Goal: Find specific page/section: Find specific page/section

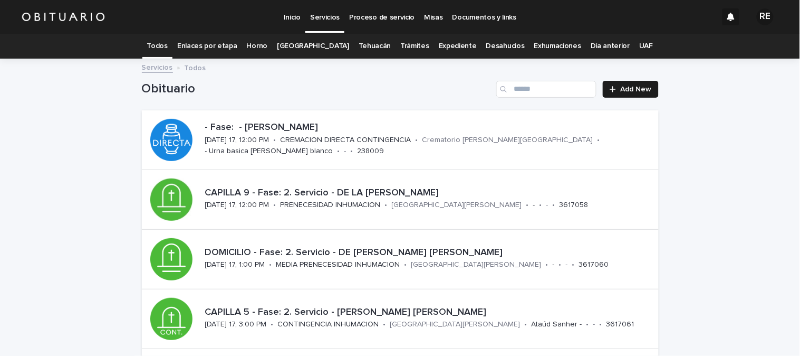
click at [459, 42] on link "Expediente" at bounding box center [458, 46] width 38 height 25
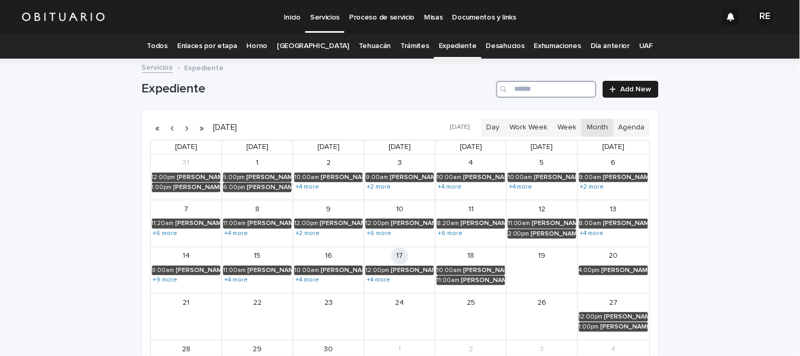
click at [524, 90] on input "Search" at bounding box center [546, 89] width 100 height 17
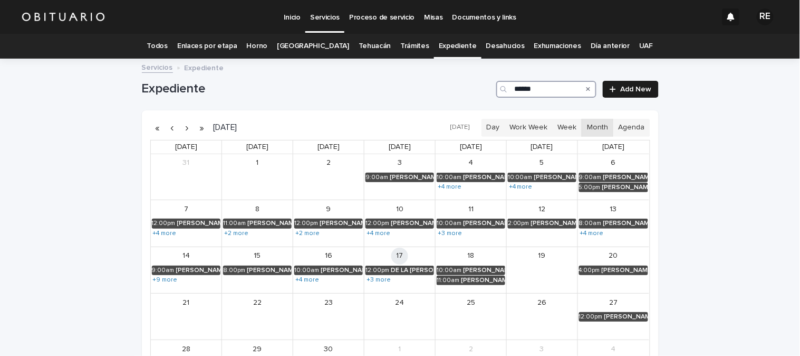
type input "*******"
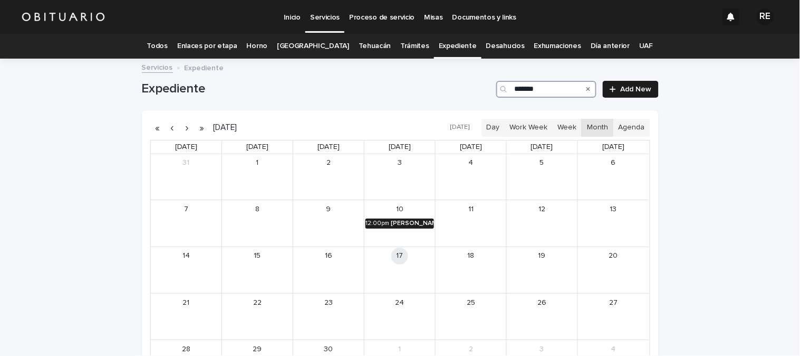
click at [378, 225] on div "12:00pm" at bounding box center [378, 222] width 24 height 7
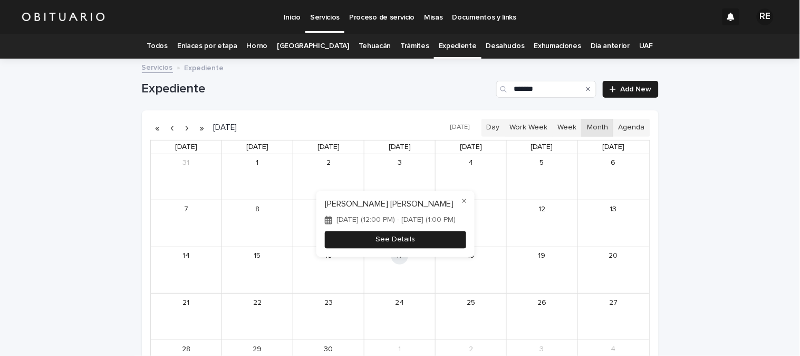
click at [397, 243] on button "See Details" at bounding box center [395, 239] width 141 height 17
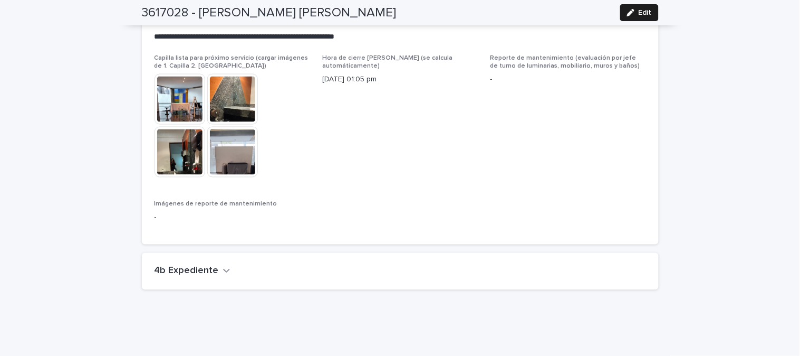
scroll to position [2423, 0]
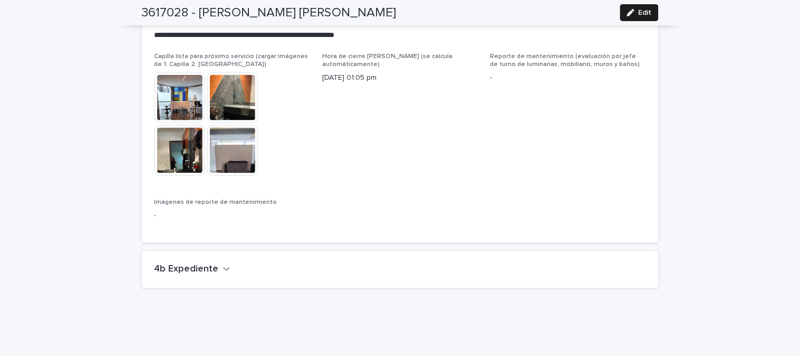
click at [219, 251] on div "4b Expediente" at bounding box center [400, 269] width 517 height 37
click at [223, 264] on icon "button" at bounding box center [226, 268] width 7 height 9
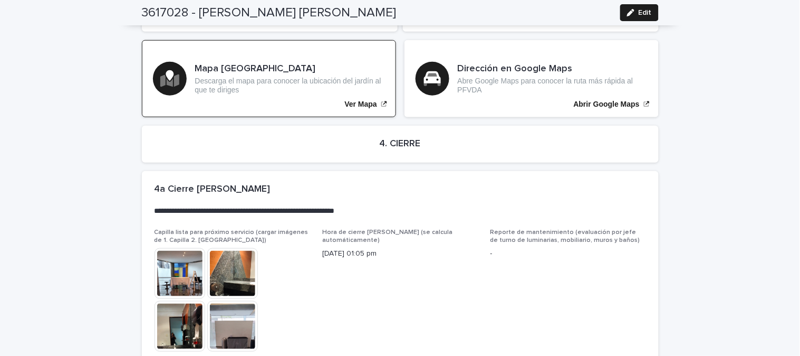
scroll to position [2306, 0]
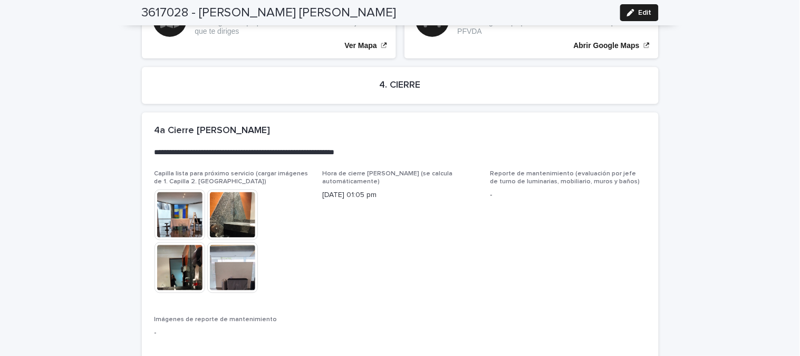
click at [190, 202] on img at bounding box center [180, 214] width 51 height 51
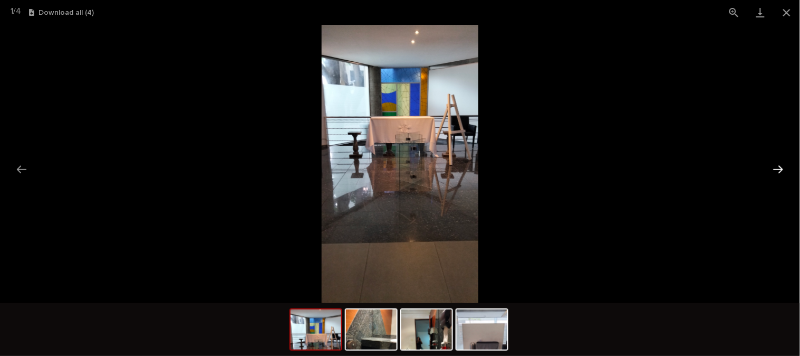
click at [783, 169] on button "Next slide" at bounding box center [779, 169] width 22 height 21
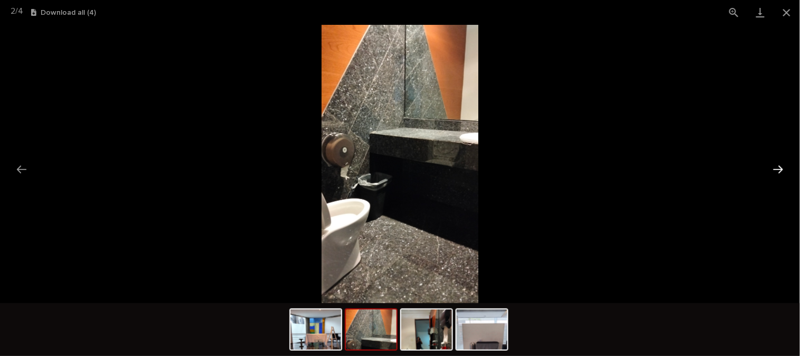
click at [783, 169] on button "Next slide" at bounding box center [779, 169] width 22 height 21
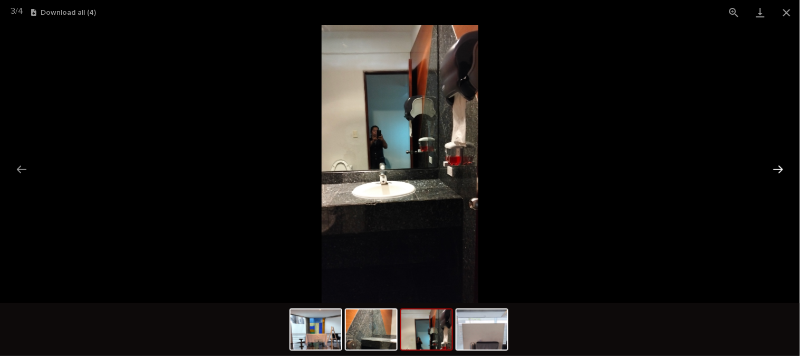
click at [783, 169] on button "Next slide" at bounding box center [779, 169] width 22 height 21
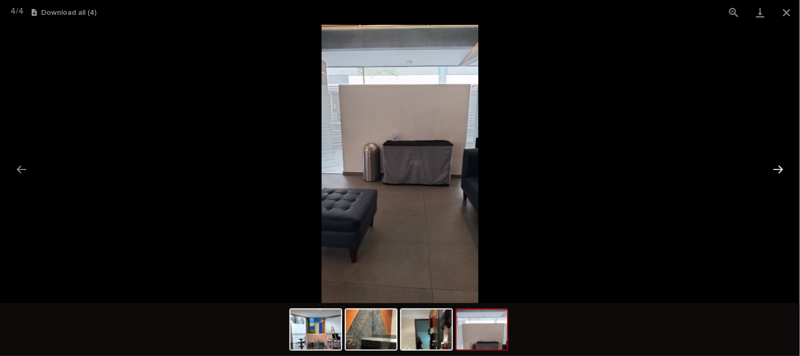
click at [783, 169] on button "Next slide" at bounding box center [779, 169] width 22 height 21
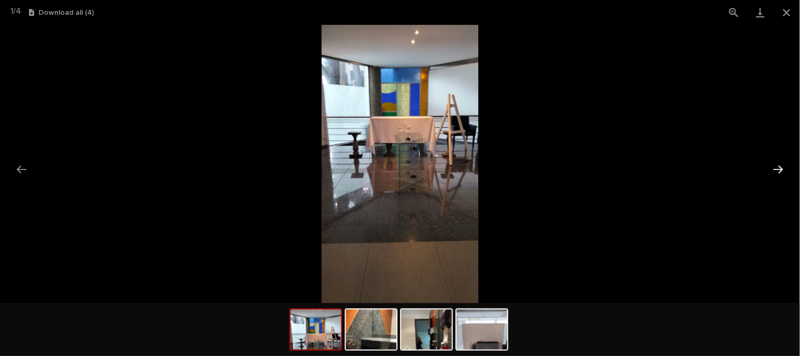
click at [783, 169] on button "Next slide" at bounding box center [779, 169] width 22 height 21
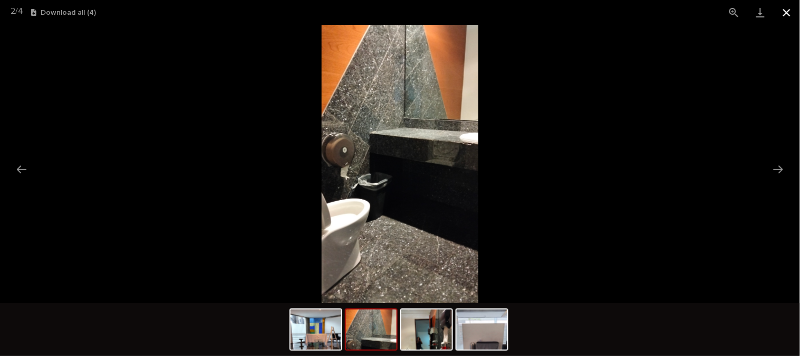
click at [792, 12] on button "Close gallery" at bounding box center [787, 12] width 26 height 25
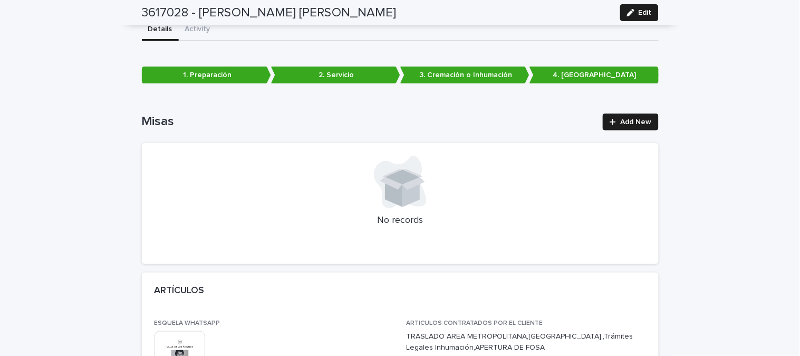
scroll to position [0, 0]
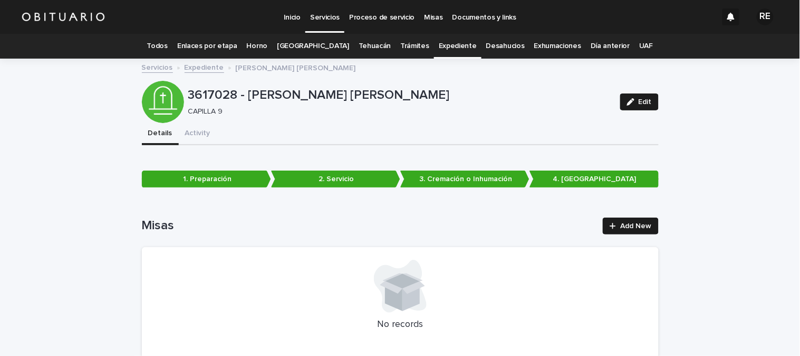
click at [166, 39] on link "Todos" at bounding box center [157, 46] width 21 height 25
